Goal: Information Seeking & Learning: Find specific fact

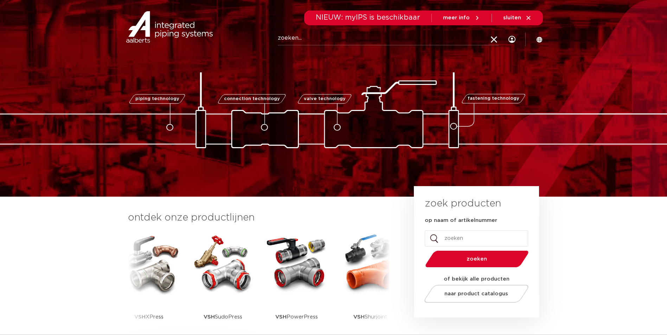
click at [287, 39] on input "Zoeken" at bounding box center [388, 38] width 221 height 14
type input "instort cup"
click button "Zoeken" at bounding box center [0, 0] width 0 height 0
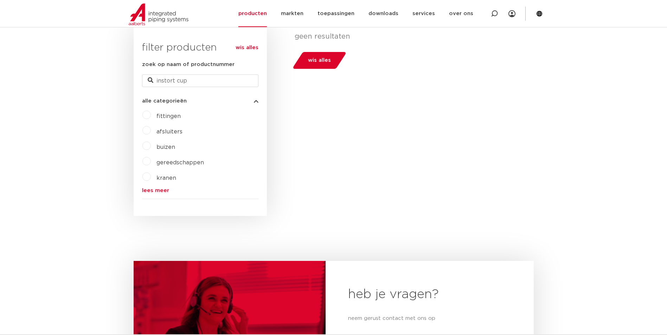
scroll to position [120, 0]
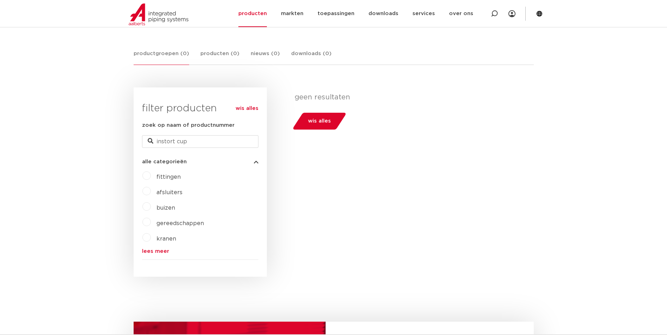
click at [156, 252] on link "lees meer" at bounding box center [200, 251] width 116 height 5
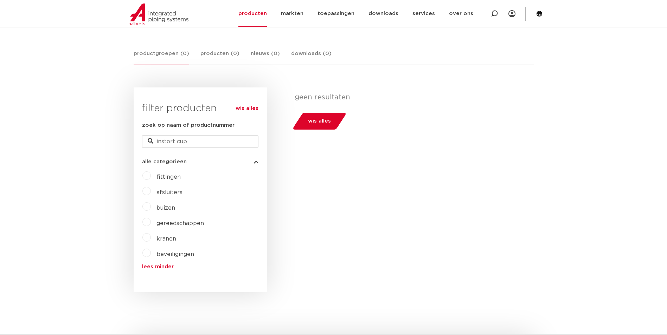
click at [151, 175] on label "fittingen" at bounding box center [166, 175] width 30 height 11
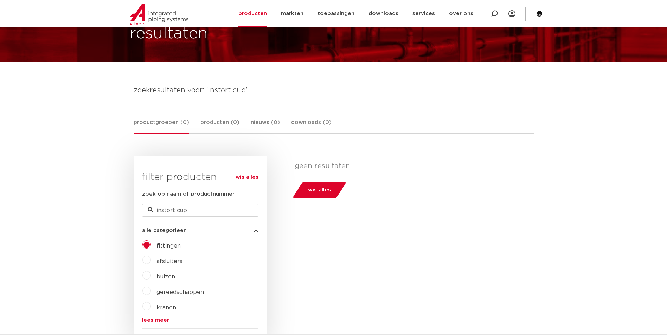
scroll to position [50, 0]
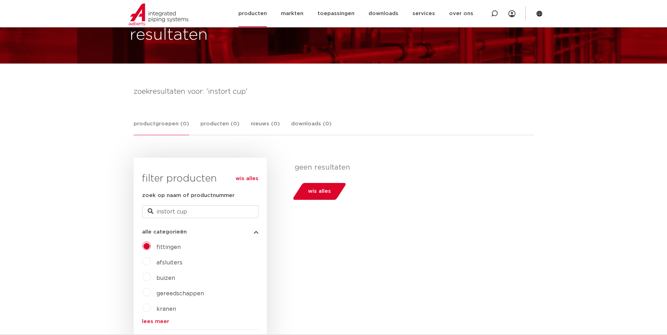
click at [261, 15] on link "producten" at bounding box center [252, 13] width 28 height 27
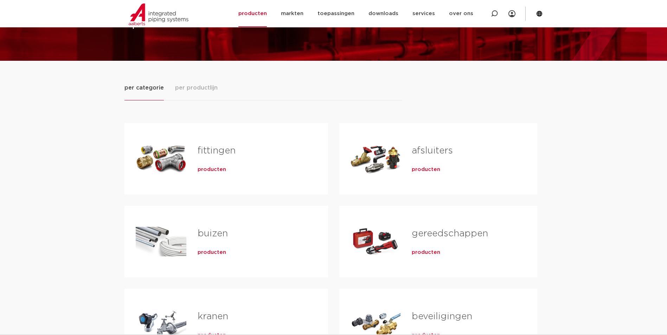
scroll to position [35, 0]
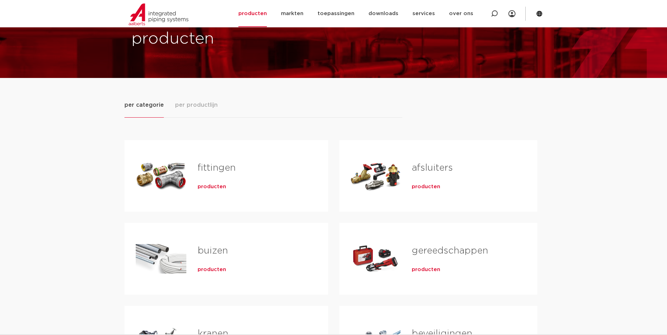
click at [219, 185] on span "producten" at bounding box center [212, 187] width 28 height 7
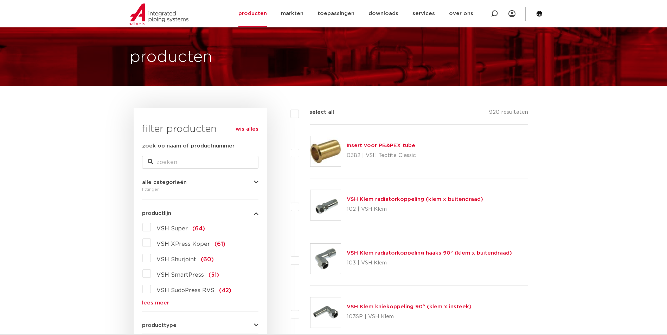
scroll to position [35, 0]
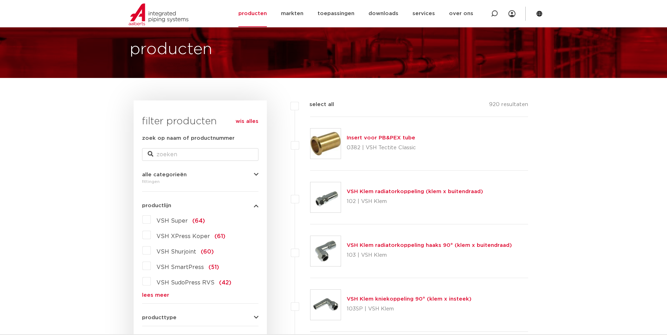
click at [152, 293] on link "lees meer" at bounding box center [200, 295] width 116 height 5
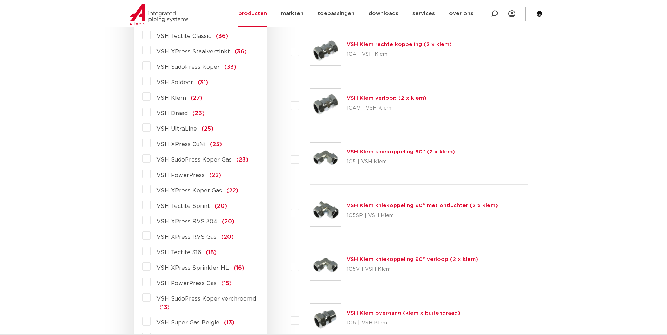
scroll to position [352, 0]
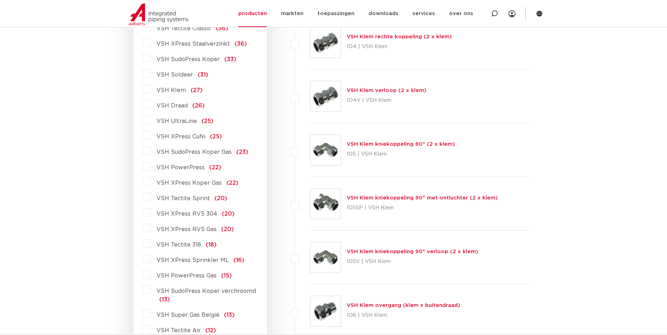
click at [151, 262] on label "VSH XPress Sprinkler ML (16)" at bounding box center [198, 259] width 94 height 11
click at [0, 0] on input "VSH XPress Sprinkler ML (16)" at bounding box center [0, 0] width 0 height 0
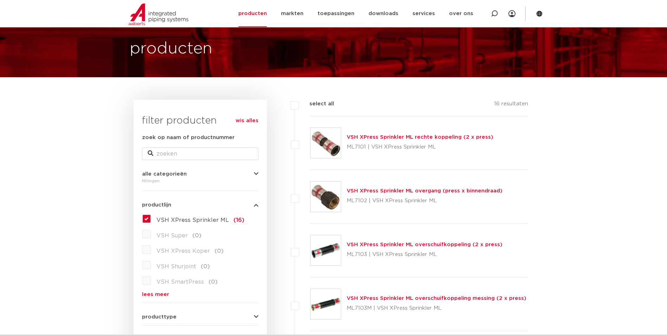
scroll to position [35, 0]
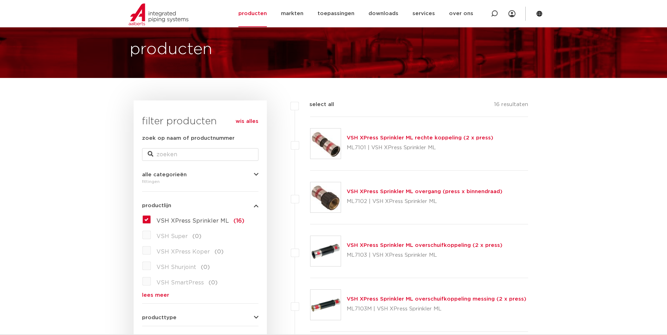
click at [299, 107] on label "select all" at bounding box center [316, 105] width 35 height 8
click at [309, 105] on input "select all" at bounding box center [311, 103] width 5 height 5
checkbox input "true"
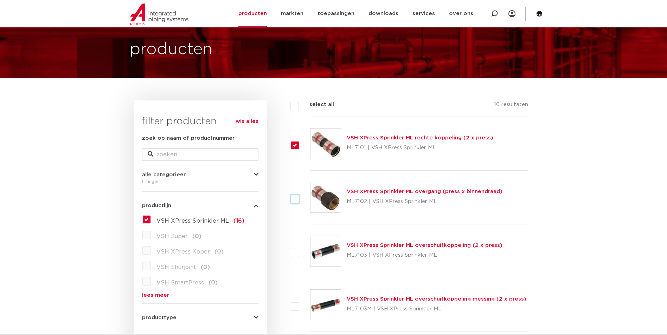
checkbox input "true"
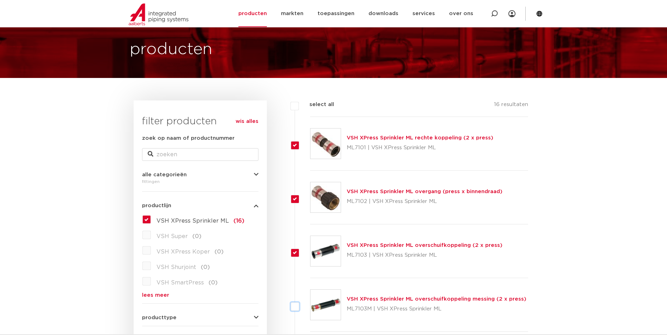
checkbox input "true"
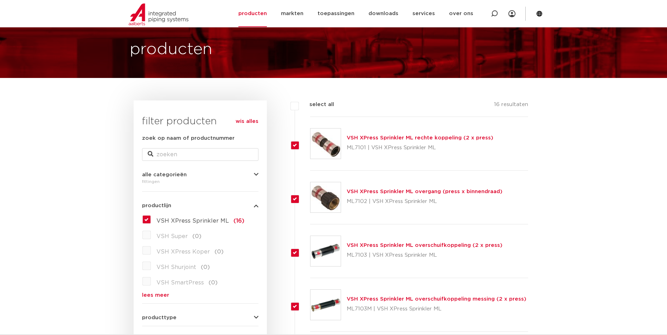
checkbox input "true"
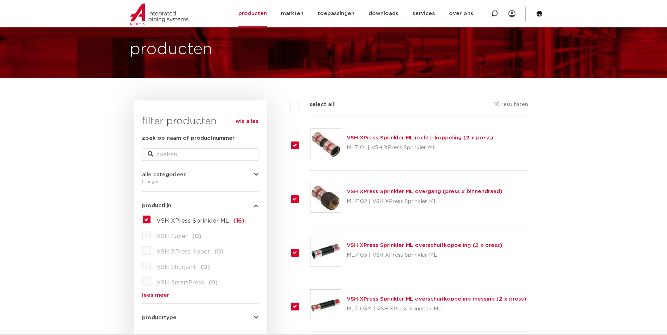
checkbox input "true"
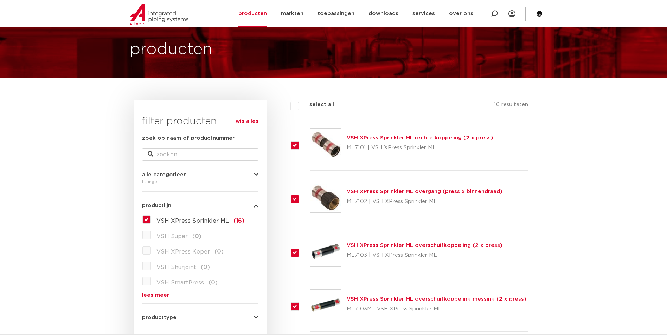
checkbox input "true"
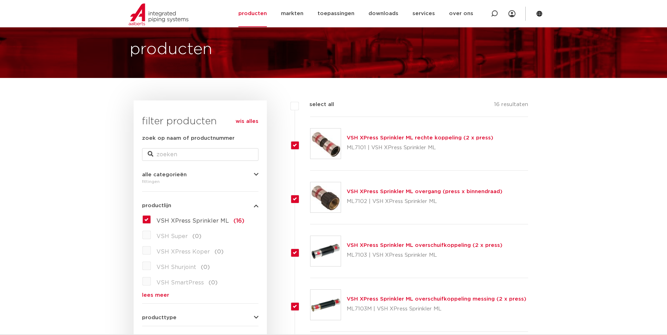
checkbox input "true"
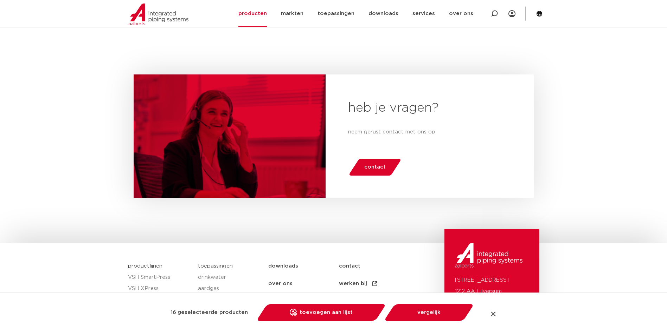
scroll to position [929, 0]
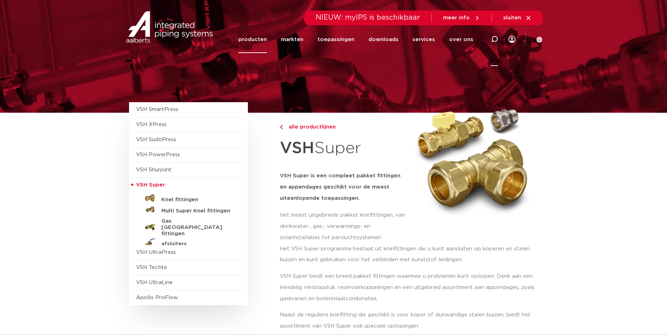
click at [494, 41] on icon at bounding box center [494, 39] width 8 height 8
paste input "6351061"
type input "6351061"
click button "Zoeken" at bounding box center [0, 0] width 0 height 0
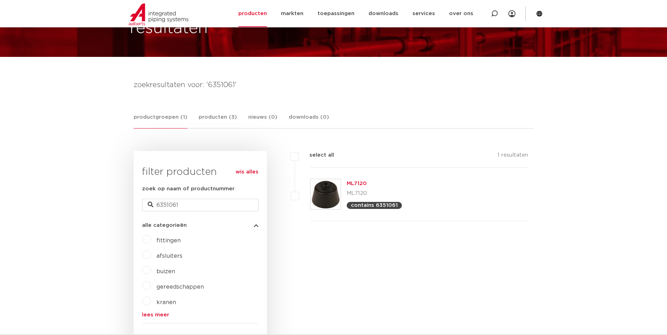
scroll to position [54, 0]
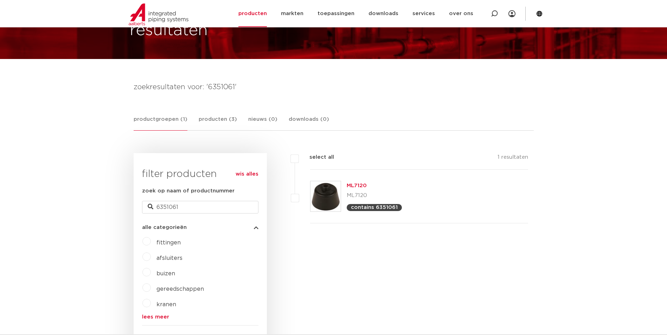
click at [310, 193] on label at bounding box center [310, 193] width 0 height 0
checkbox input "true"
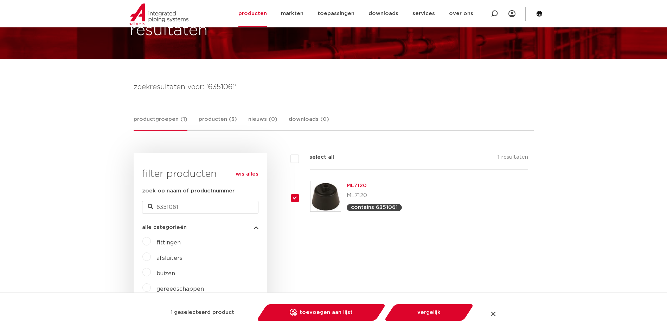
click at [329, 196] on img at bounding box center [325, 196] width 30 height 30
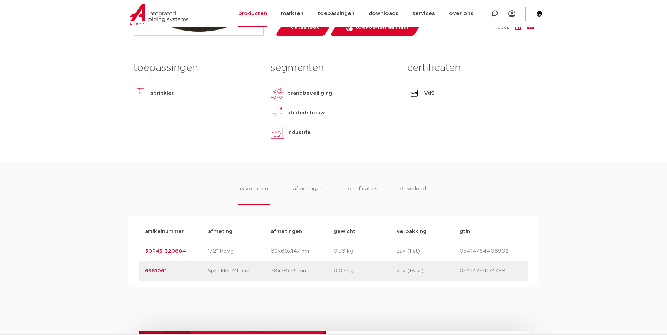
scroll to position [281, 0]
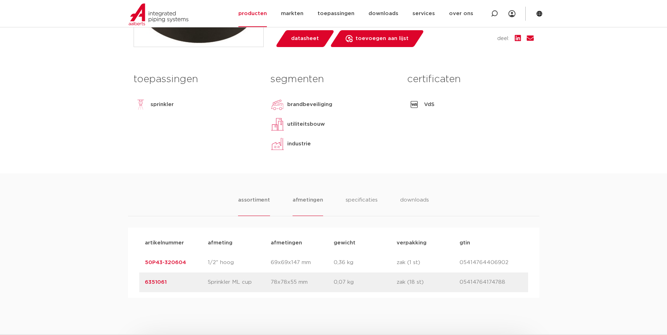
click at [311, 200] on li "afmetingen" at bounding box center [308, 206] width 31 height 20
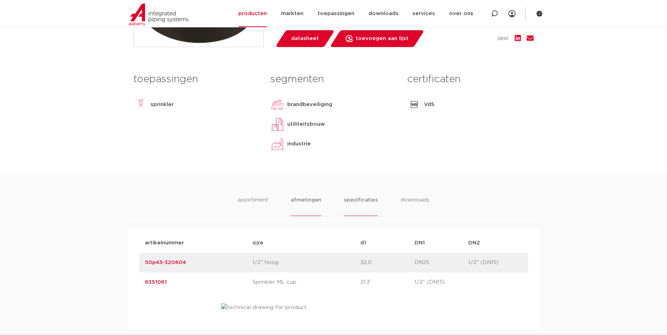
click at [360, 199] on li "specificaties" at bounding box center [361, 206] width 34 height 20
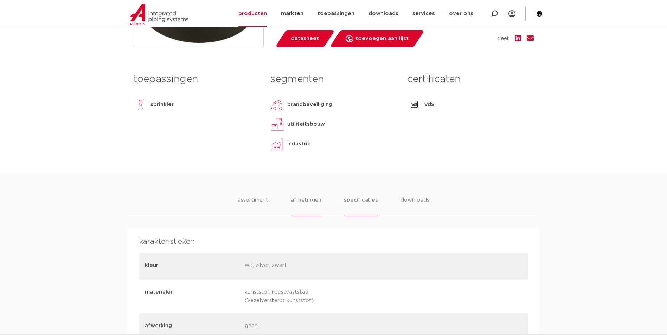
click at [313, 200] on li "afmetingen" at bounding box center [306, 206] width 31 height 20
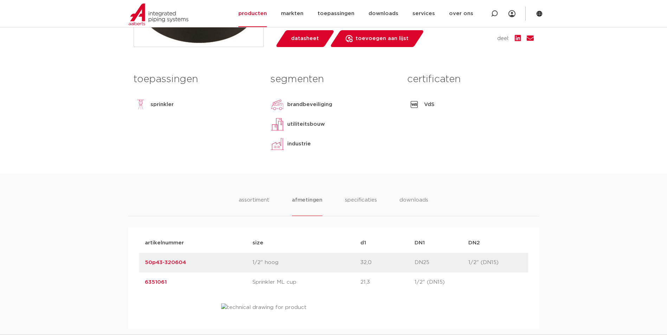
click at [162, 280] on link "6351061" at bounding box center [156, 282] width 22 height 5
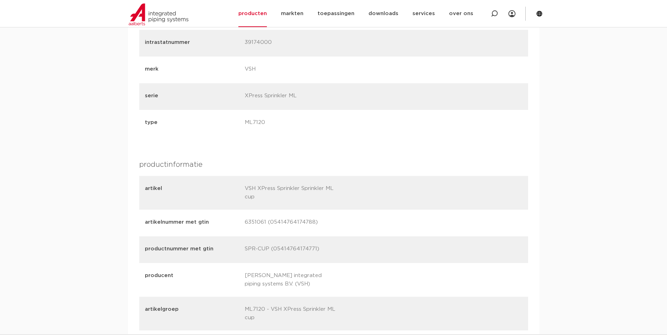
scroll to position [703, 0]
click at [268, 218] on p "6351061 (05414764174788)" at bounding box center [292, 223] width 95 height 10
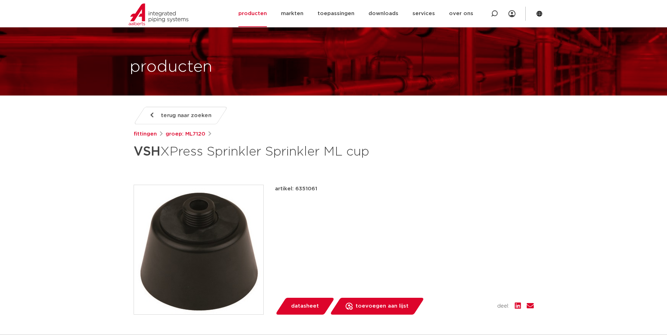
scroll to position [0, 0]
